Goal: Communication & Community: Answer question/provide support

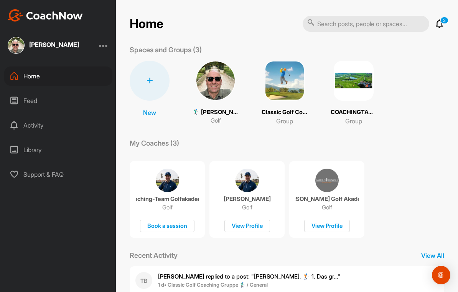
click at [228, 92] on img at bounding box center [216, 81] width 40 height 40
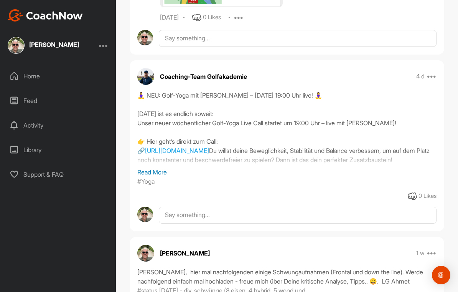
scroll to position [584, 0]
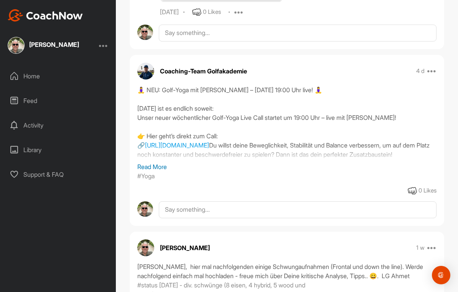
click at [37, 96] on div "Feed" at bounding box center [58, 100] width 108 height 19
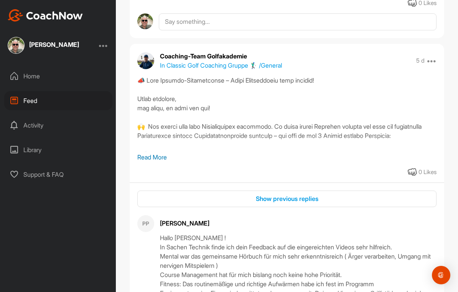
click at [18, 49] on img at bounding box center [16, 45] width 17 height 17
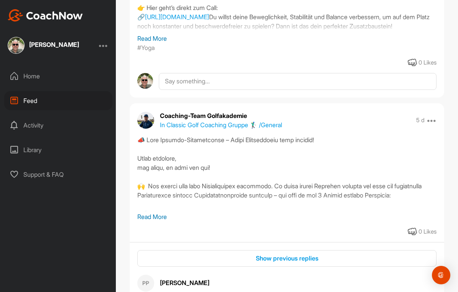
scroll to position [171, 0]
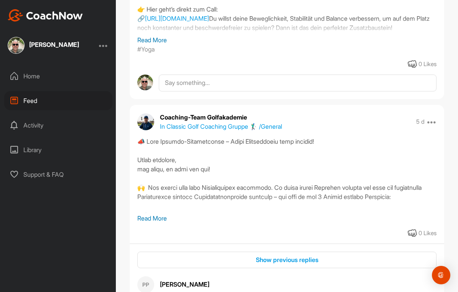
click at [21, 72] on div "Home" at bounding box center [58, 75] width 108 height 19
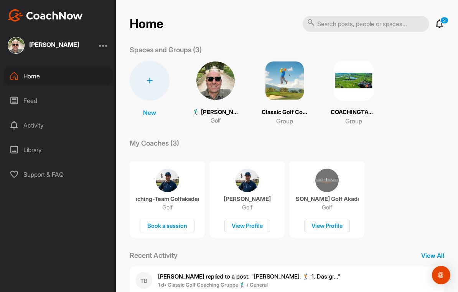
click at [210, 93] on img at bounding box center [216, 81] width 40 height 40
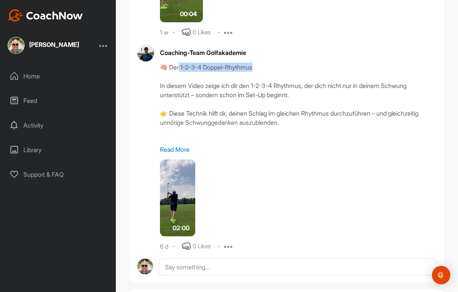
scroll to position [1162, 0]
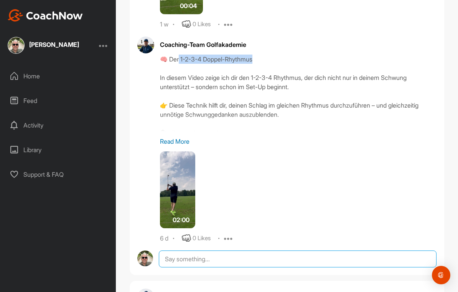
click at [364, 250] on textarea at bounding box center [298, 258] width 278 height 17
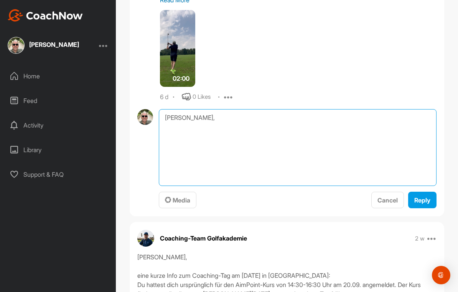
scroll to position [1298, 0]
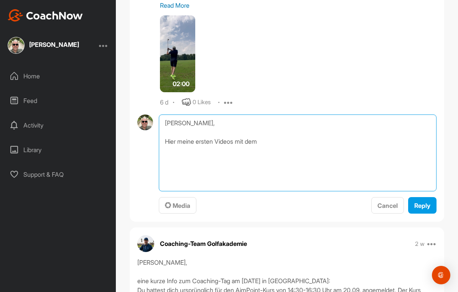
click at [290, 132] on textarea "[PERSON_NAME], Hier meine ersten Videos mit dem" at bounding box center [298, 152] width 278 height 77
paste textarea "1-2-3-4 Doppel-Rhythmus"
click at [347, 122] on textarea "[PERSON_NAME], Hier meine ersten Videos mit dem 1-2-3-4 Doppel-Rhythmus. Gefäll…" at bounding box center [298, 152] width 278 height 77
click at [211, 132] on textarea "[PERSON_NAME], Hier meine ersten Videos mit dem 1-2-3-4 Doppel-Rhythmus. Gefäll…" at bounding box center [298, 152] width 278 height 77
click at [240, 121] on textarea "[PERSON_NAME], Hier meine ersten Videos mit dem 1-2-3-4 Doppel-Rhythmus. Gefäll…" at bounding box center [298, 152] width 278 height 77
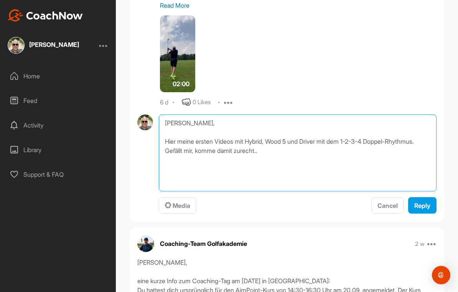
click at [281, 130] on textarea "[PERSON_NAME], Hier meine ersten Videos mit Hybrid, Wood 5 und Driver mit dem 1…" at bounding box center [298, 152] width 278 height 77
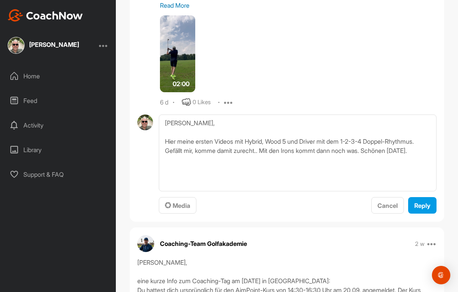
click at [179, 202] on span "Media" at bounding box center [177, 206] width 25 height 8
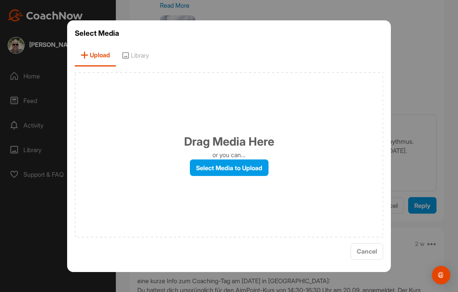
click at [252, 176] on label "Select Media to Upload" at bounding box center [229, 167] width 79 height 17
click at [0, 0] on input "Select Media to Upload" at bounding box center [0, 0] width 0 height 0
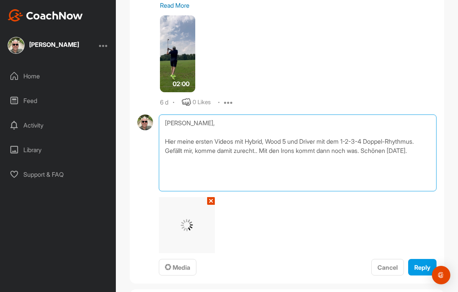
click at [275, 126] on textarea "[PERSON_NAME], Hier meine ersten Videos mit Hybrid, Wood 5 und Driver mit dem 1…" at bounding box center [298, 152] width 278 height 77
click at [312, 124] on textarea "[PERSON_NAME], Hier meine ersten Videos mit Hybrid, 5 er Wood 5 und Driver mit …" at bounding box center [298, 152] width 278 height 77
click at [280, 124] on textarea "[PERSON_NAME], Hier meine ersten Videos mit Hybrid, 5 er Wood und Driver mit de…" at bounding box center [298, 152] width 278 height 77
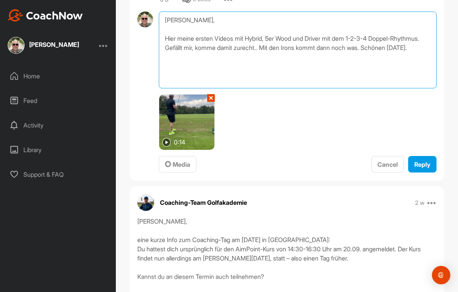
scroll to position [1397, 0]
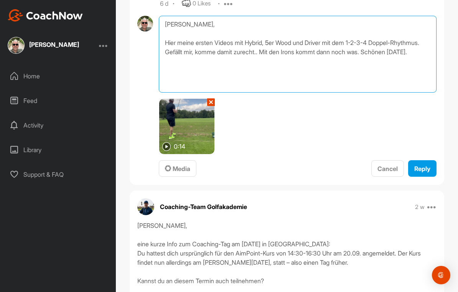
type textarea "[PERSON_NAME], Hier meine ersten Videos mit Hybrid, 5er Wood und Driver mit dem…"
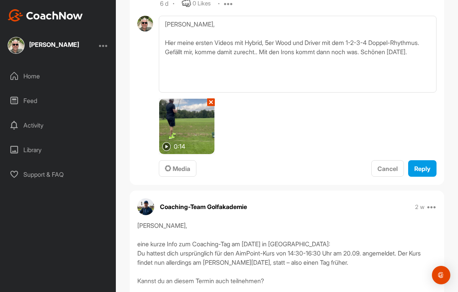
click at [429, 165] on span "Reply" at bounding box center [423, 169] width 16 height 8
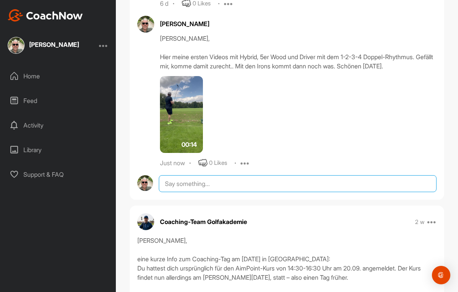
click at [236, 178] on textarea at bounding box center [298, 183] width 278 height 17
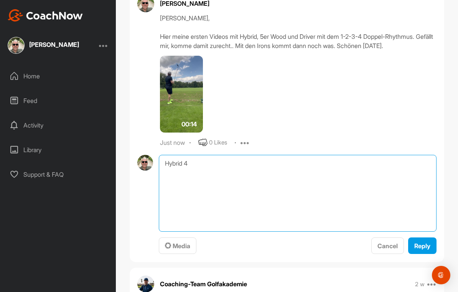
scroll to position [1437, 0]
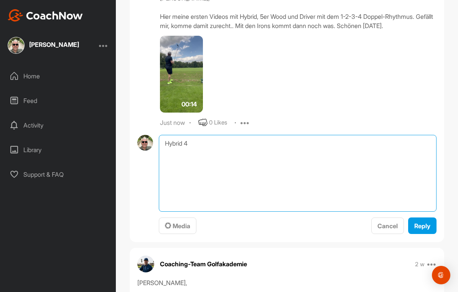
type textarea "Hybrid 4"
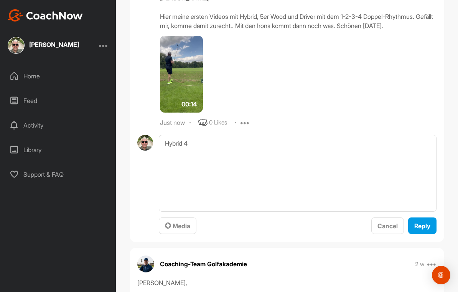
click at [184, 221] on div "Media" at bounding box center [177, 225] width 25 height 9
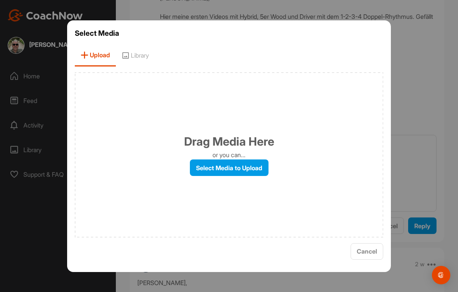
click at [251, 173] on label "Select Media to Upload" at bounding box center [229, 167] width 79 height 17
click at [0, 0] on input "Select Media to Upload" at bounding box center [0, 0] width 0 height 0
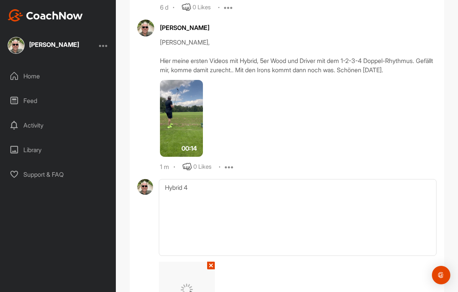
scroll to position [1405, 0]
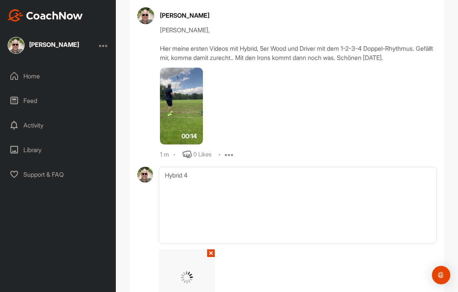
click at [233, 150] on icon at bounding box center [229, 154] width 9 height 9
click at [235, 169] on button "Edit" at bounding box center [225, 179] width 46 height 25
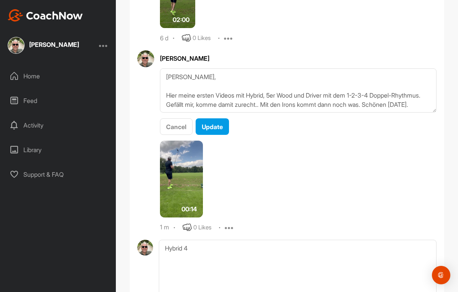
scroll to position [0, 0]
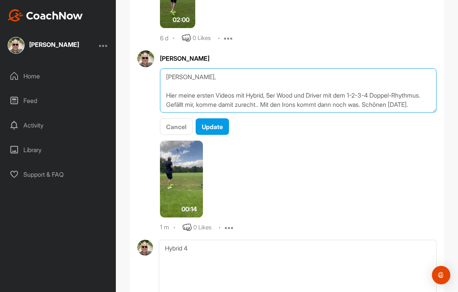
click at [352, 90] on textarea "[PERSON_NAME], Hier meine ersten Videos mit Hybrid, 5er Wood und Driver mit dem…" at bounding box center [298, 90] width 277 height 44
click at [302, 71] on textarea "[PERSON_NAME], Hier meine ersten Videos mit Hybrid, 5er Wood und Driver mit dem…" at bounding box center [298, 90] width 277 height 44
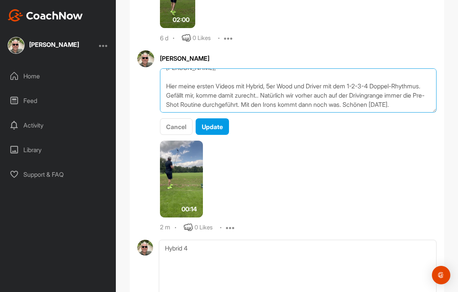
type textarea "[PERSON_NAME], Hier meine ersten Videos mit Hybrid, 5er Wood und Driver mit dem…"
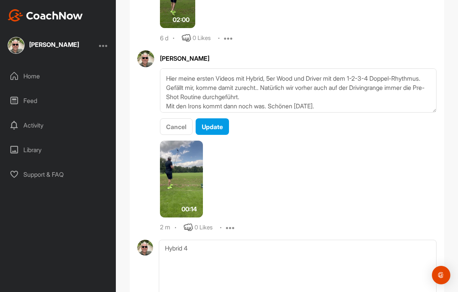
click at [227, 118] on button "Update" at bounding box center [212, 126] width 33 height 17
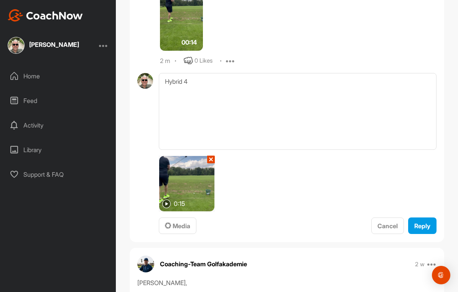
scroll to position [1559, 0]
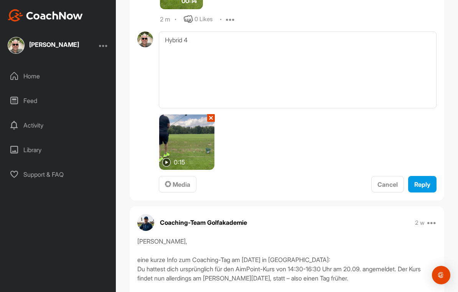
click at [433, 178] on button "Reply" at bounding box center [422, 184] width 28 height 17
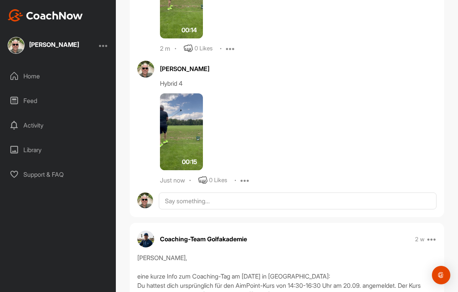
scroll to position [1574, 0]
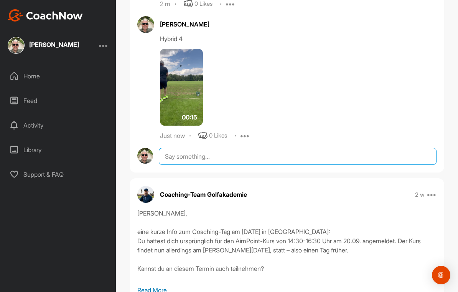
click at [287, 148] on textarea at bounding box center [298, 156] width 278 height 17
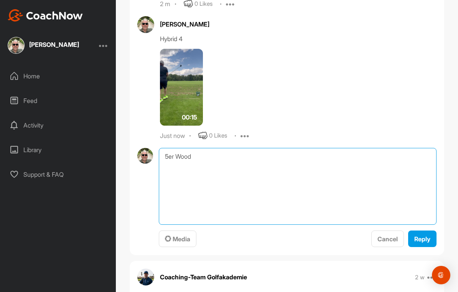
type textarea "5er Wood"
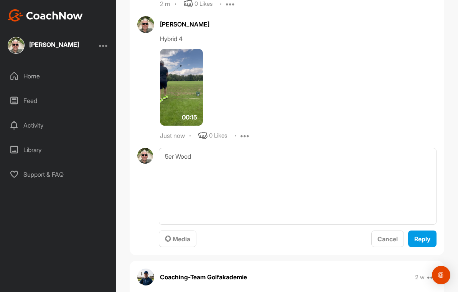
click at [184, 235] on span "Media" at bounding box center [177, 239] width 25 height 8
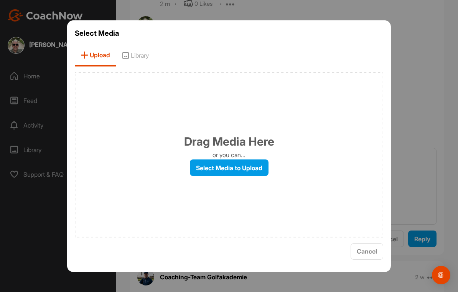
click at [251, 176] on label "Select Media to Upload" at bounding box center [229, 167] width 79 height 17
click at [0, 0] on input "Select Media to Upload" at bounding box center [0, 0] width 0 height 0
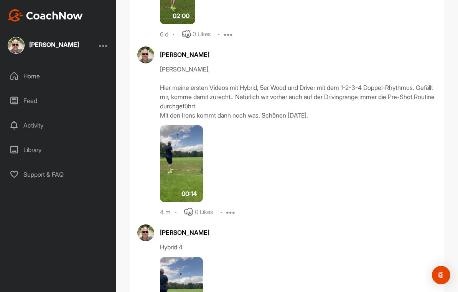
scroll to position [1352, 0]
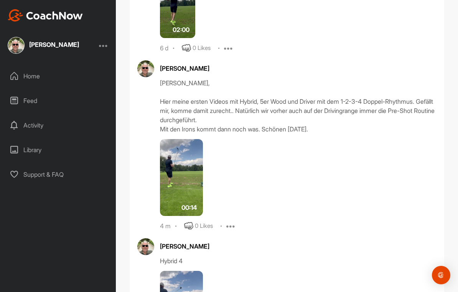
click at [314, 97] on div "[PERSON_NAME], Hier meine ersten Videos mit Hybrid, 5er Wood und Driver mit dem…" at bounding box center [298, 105] width 277 height 55
click at [257, 105] on div "[PERSON_NAME], Hier meine ersten Videos mit Hybrid, 5er Wood und Driver mit dem…" at bounding box center [298, 105] width 277 height 55
click at [231, 221] on icon at bounding box center [230, 225] width 9 height 9
click at [239, 241] on button "Edit" at bounding box center [226, 251] width 46 height 25
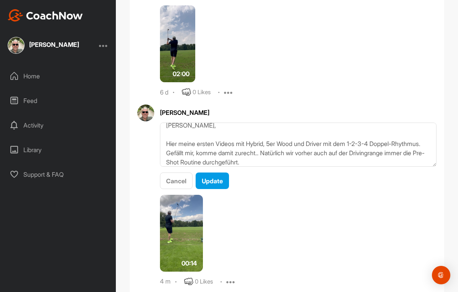
scroll to position [5, 0]
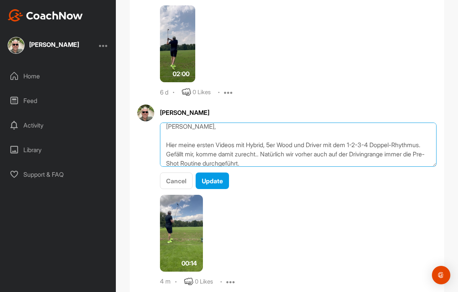
click at [303, 136] on textarea "[PERSON_NAME], Hier meine ersten Videos mit Hybrid, 5er Wood und Driver mit dem…" at bounding box center [298, 144] width 277 height 44
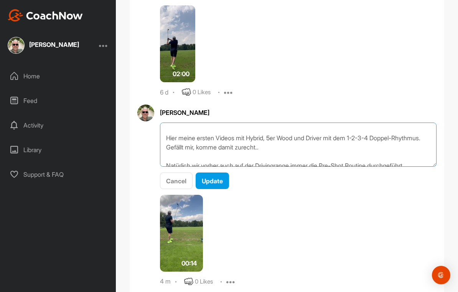
scroll to position [12, 0]
click at [312, 126] on textarea "[PERSON_NAME], Hier meine ersten Videos mit Hybrid, 5er Wood und Driver mit dem…" at bounding box center [298, 144] width 277 height 44
type textarea "[PERSON_NAME], Hier meine ersten Videos mit Hybrid, 5er Wood und Driver mit dem…"
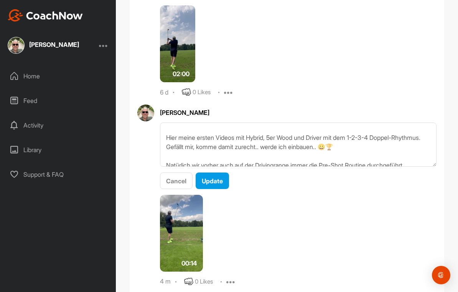
click at [223, 177] on span "Update" at bounding box center [212, 181] width 21 height 8
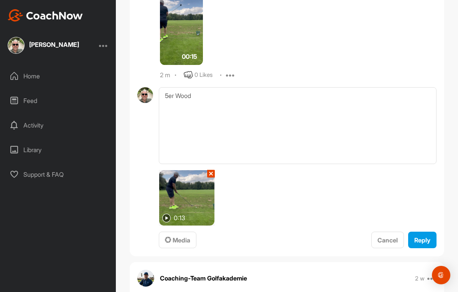
scroll to position [1656, 0]
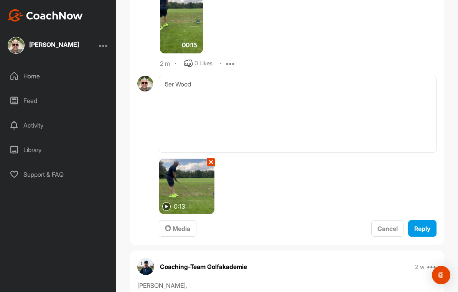
click at [430, 225] on span "Reply" at bounding box center [423, 229] width 16 height 8
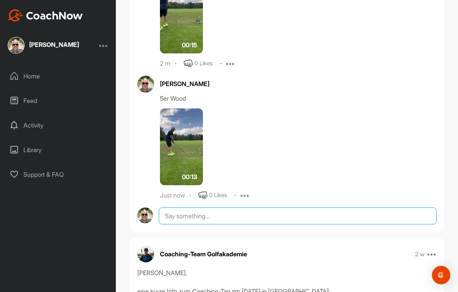
click at [243, 208] on textarea at bounding box center [298, 215] width 278 height 17
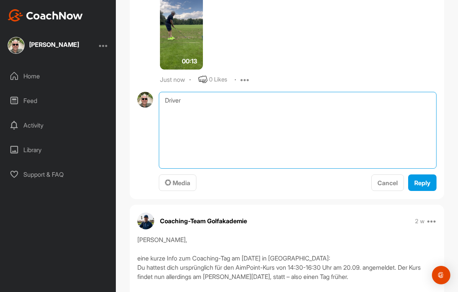
scroll to position [1827, 0]
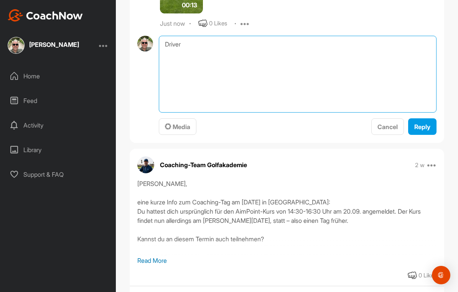
type textarea "Driver"
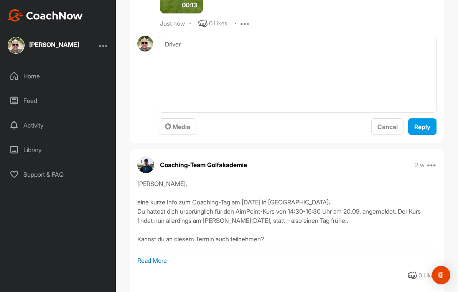
click at [185, 123] on span "Media" at bounding box center [177, 127] width 25 height 8
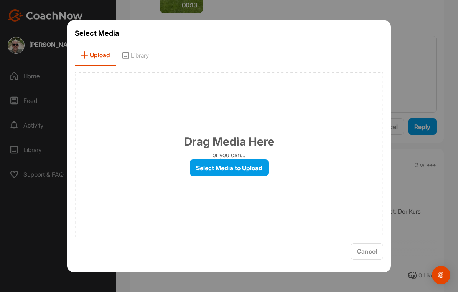
click at [250, 176] on label "Select Media to Upload" at bounding box center [229, 167] width 79 height 17
click at [0, 0] on input "Select Media to Upload" at bounding box center [0, 0] width 0 height 0
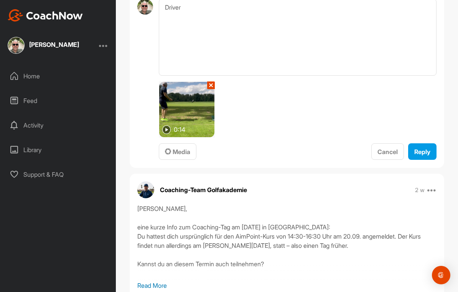
scroll to position [1844, 0]
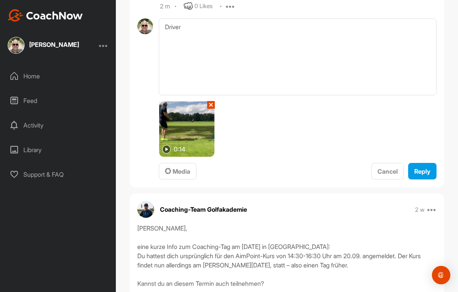
click at [423, 167] on span "Reply" at bounding box center [423, 171] width 16 height 8
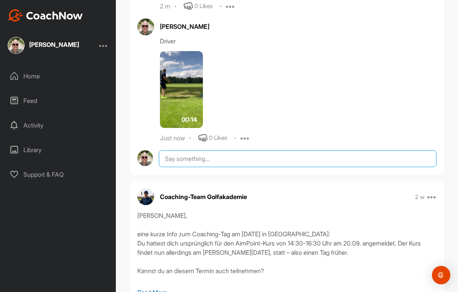
click at [236, 150] on textarea at bounding box center [298, 158] width 278 height 17
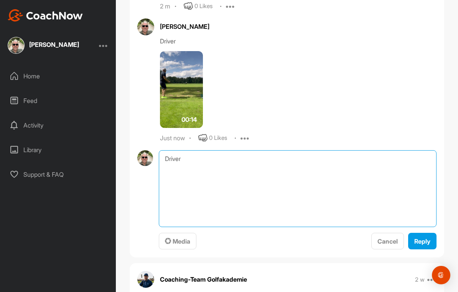
click at [164, 150] on textarea "Driver" at bounding box center [298, 188] width 278 height 77
type textarea "Nochmal der Driver"
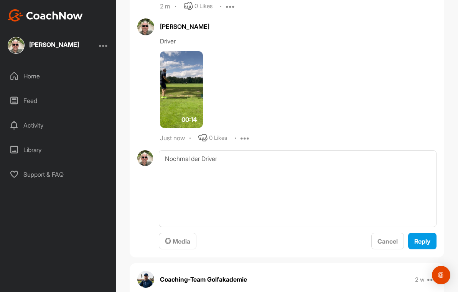
click at [179, 237] on span "Media" at bounding box center [177, 241] width 25 height 8
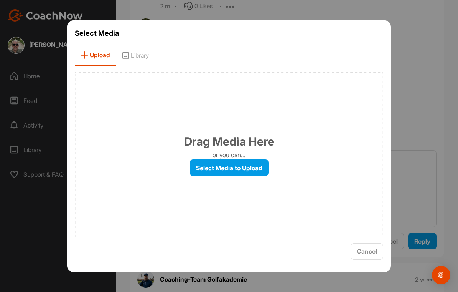
click at [248, 175] on label "Select Media to Upload" at bounding box center [229, 167] width 79 height 17
click at [0, 0] on input "Select Media to Upload" at bounding box center [0, 0] width 0 height 0
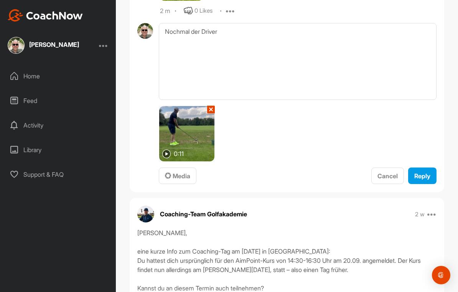
scroll to position [1970, 0]
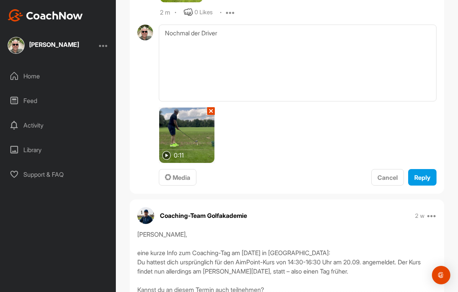
click at [426, 173] on span "Reply" at bounding box center [423, 177] width 16 height 8
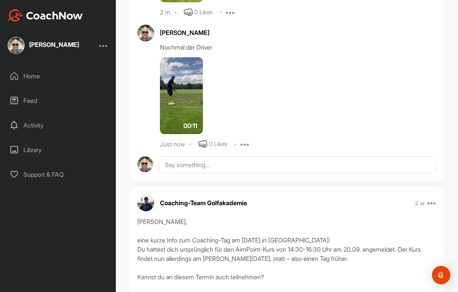
click at [191, 90] on img at bounding box center [181, 95] width 43 height 77
